Goal: Task Accomplishment & Management: Manage account settings

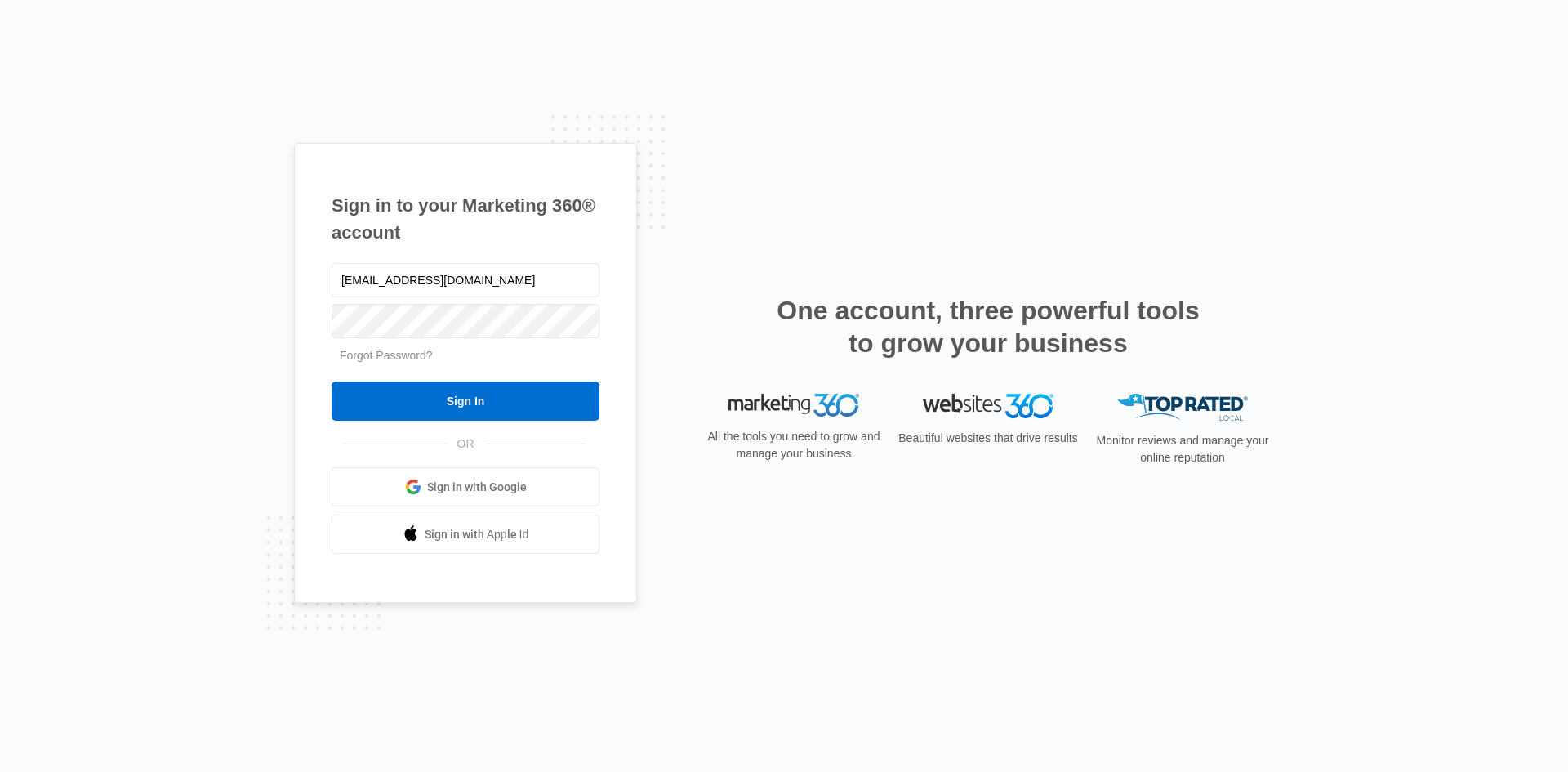
type input "[EMAIL_ADDRESS][DOMAIN_NAME]"
click at [331, 381] on input "Sign In" at bounding box center [465, 401] width 268 height 39
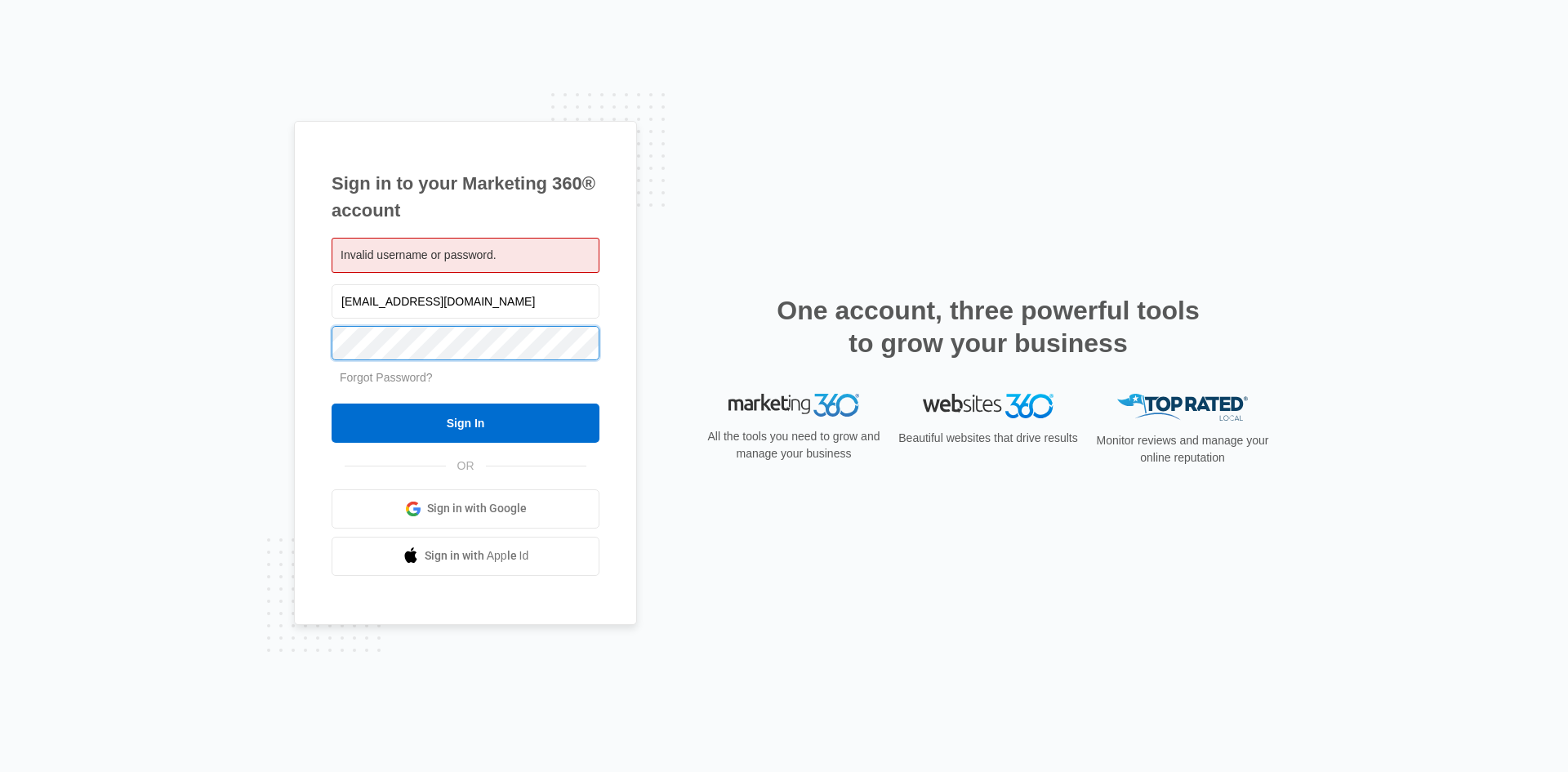
click at [331, 404] on input "Sign In" at bounding box center [465, 423] width 268 height 39
